Goal: Navigation & Orientation: Understand site structure

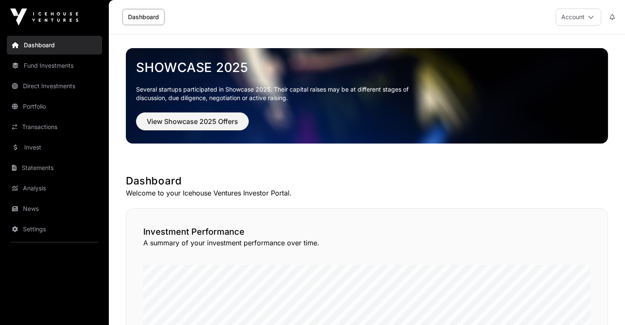
click at [34, 101] on link "Portfolio" at bounding box center [54, 106] width 95 height 19
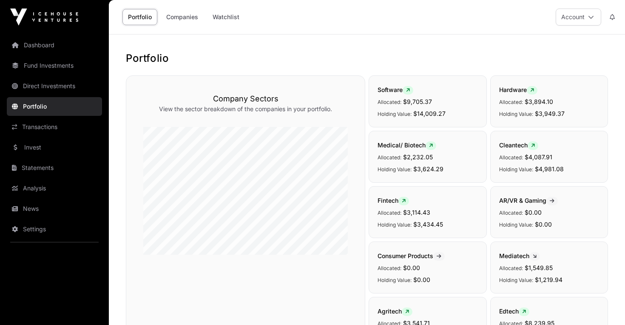
click at [53, 48] on link "Dashboard" at bounding box center [54, 45] width 95 height 19
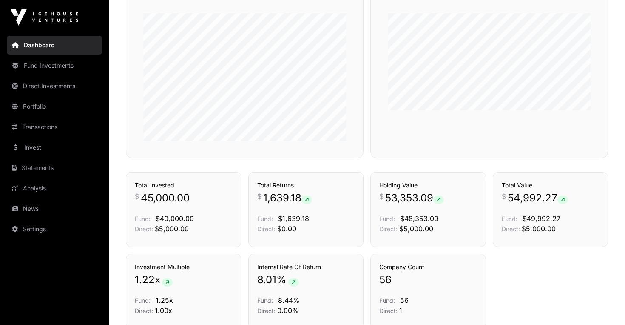
scroll to position [568, 0]
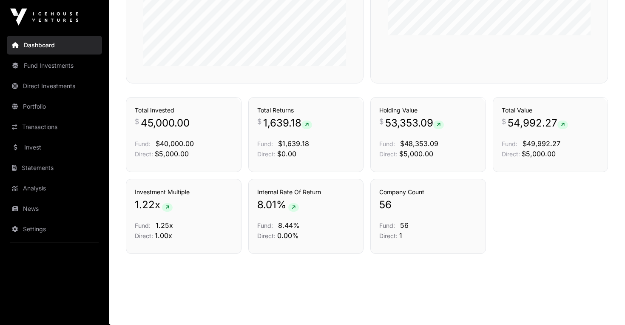
click at [57, 125] on link "Transactions" at bounding box center [54, 126] width 95 height 19
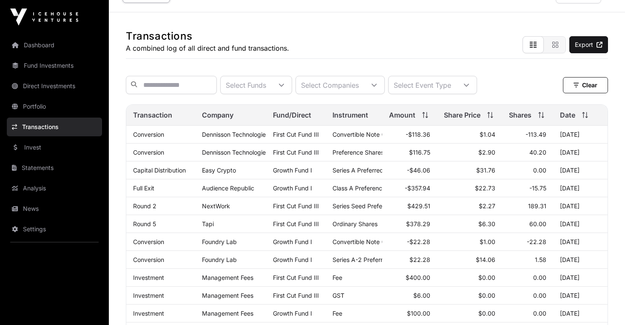
scroll to position [25, 0]
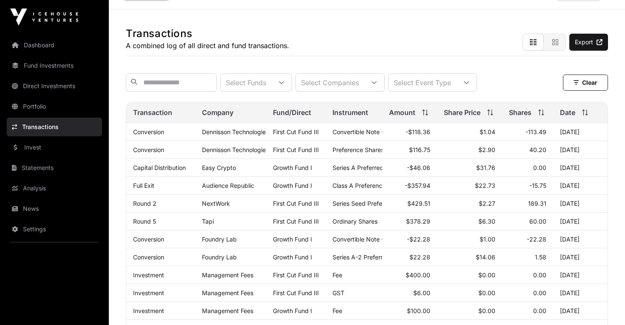
click at [37, 166] on link "Statements" at bounding box center [54, 167] width 95 height 19
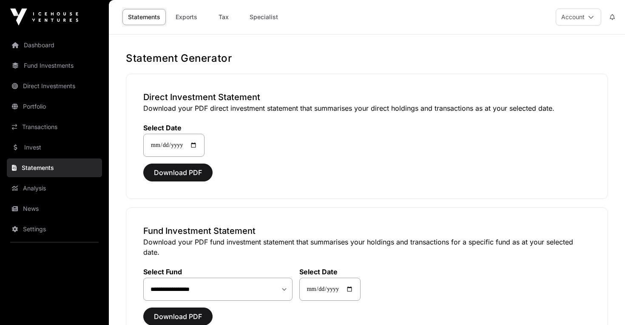
click at [233, 20] on link "Tax" at bounding box center [224, 17] width 34 height 16
select select
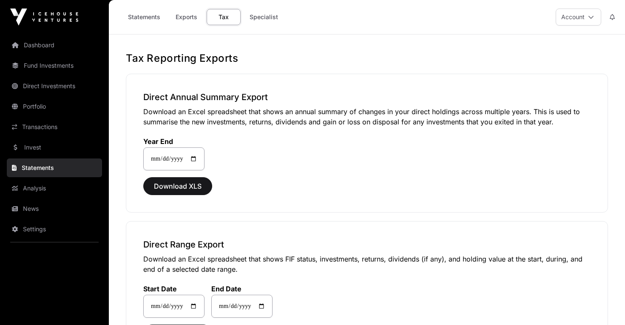
click at [268, 18] on link "Specialist" at bounding box center [264, 17] width 40 height 16
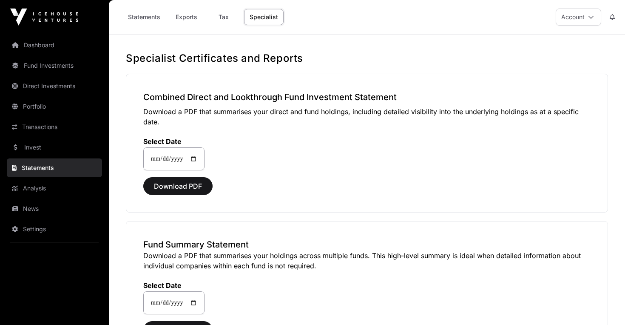
click at [52, 48] on link "Dashboard" at bounding box center [54, 45] width 95 height 19
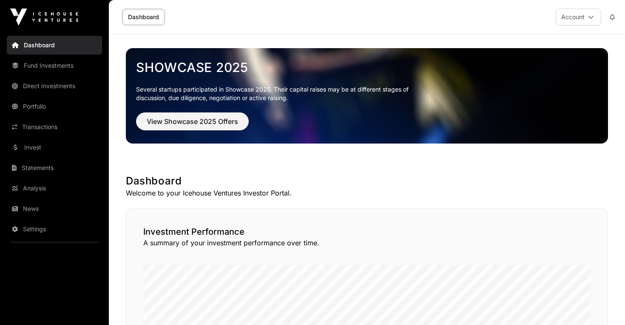
click at [44, 68] on link "Fund Investments" at bounding box center [54, 65] width 95 height 19
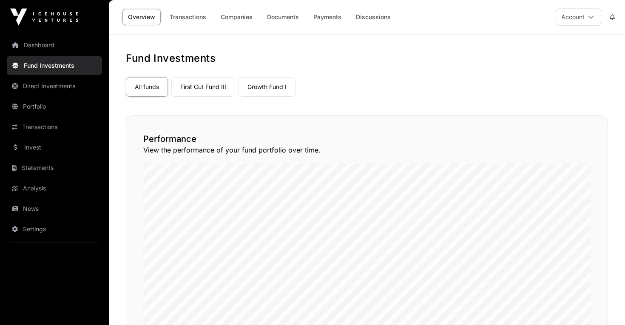
click at [62, 85] on link "Direct Investments" at bounding box center [54, 86] width 95 height 19
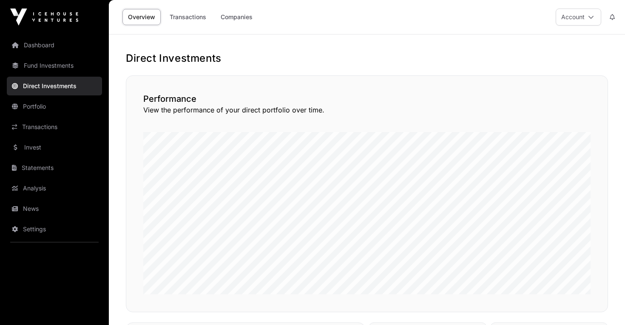
click at [580, 16] on button "Account" at bounding box center [579, 17] width 46 height 17
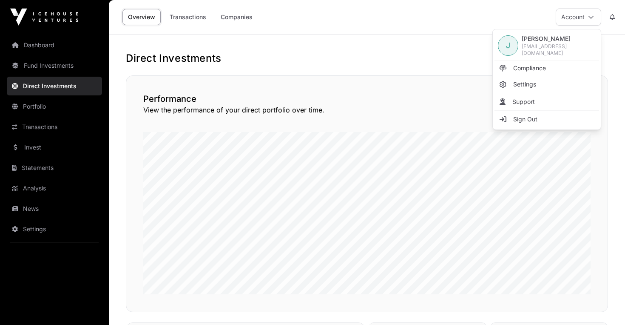
click at [527, 67] on span "Compliance" at bounding box center [529, 68] width 33 height 9
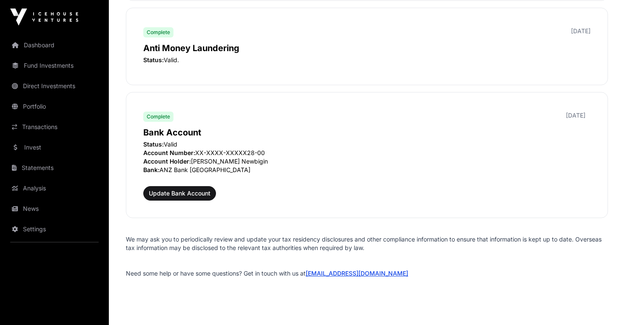
scroll to position [1215, 0]
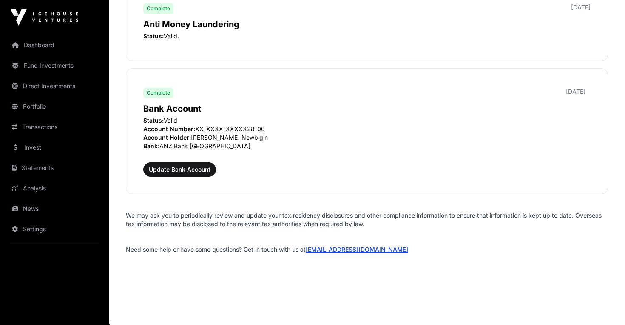
click at [20, 194] on link "Analysis" at bounding box center [54, 188] width 95 height 19
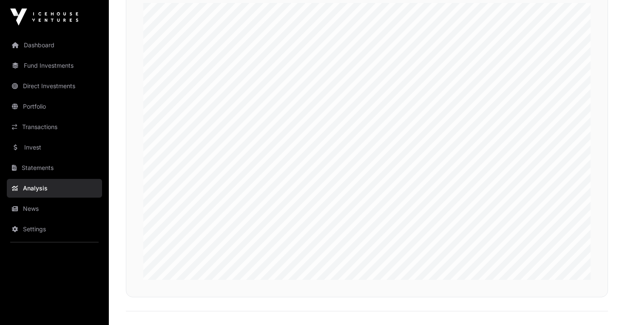
scroll to position [2055, 0]
